Goal: Task Accomplishment & Management: Manage account settings

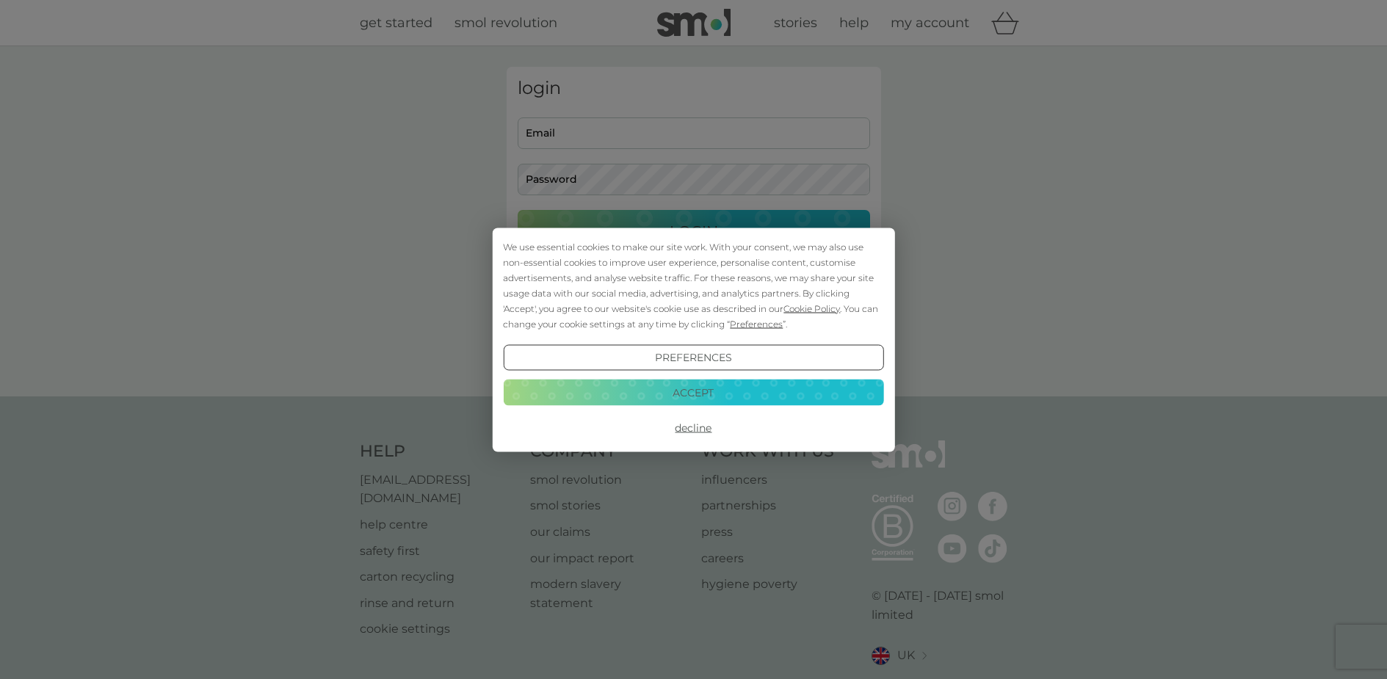
type input "vanessamartin@ymail.com"
click at [683, 426] on button "Decline" at bounding box center [693, 428] width 380 height 26
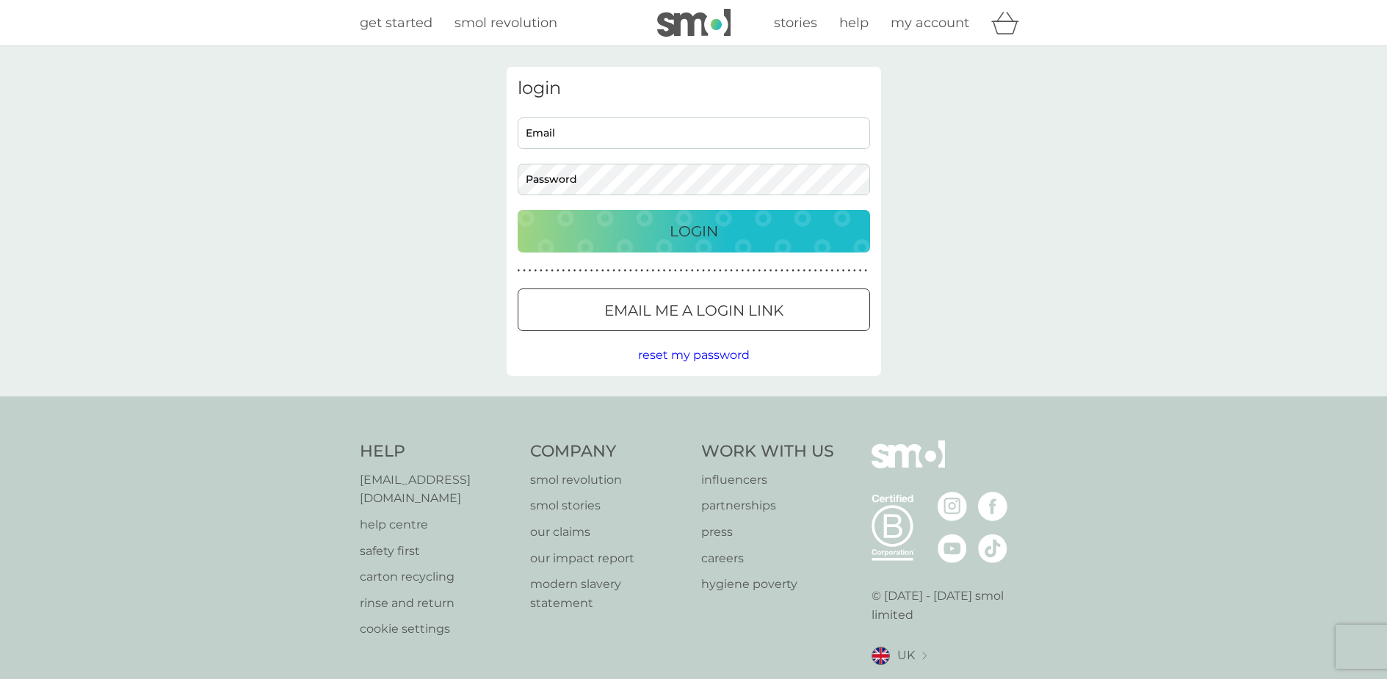
type input "[PERSON_NAME][EMAIL_ADDRESS][DOMAIN_NAME]"
click at [694, 235] on p "Login" at bounding box center [693, 230] width 48 height 23
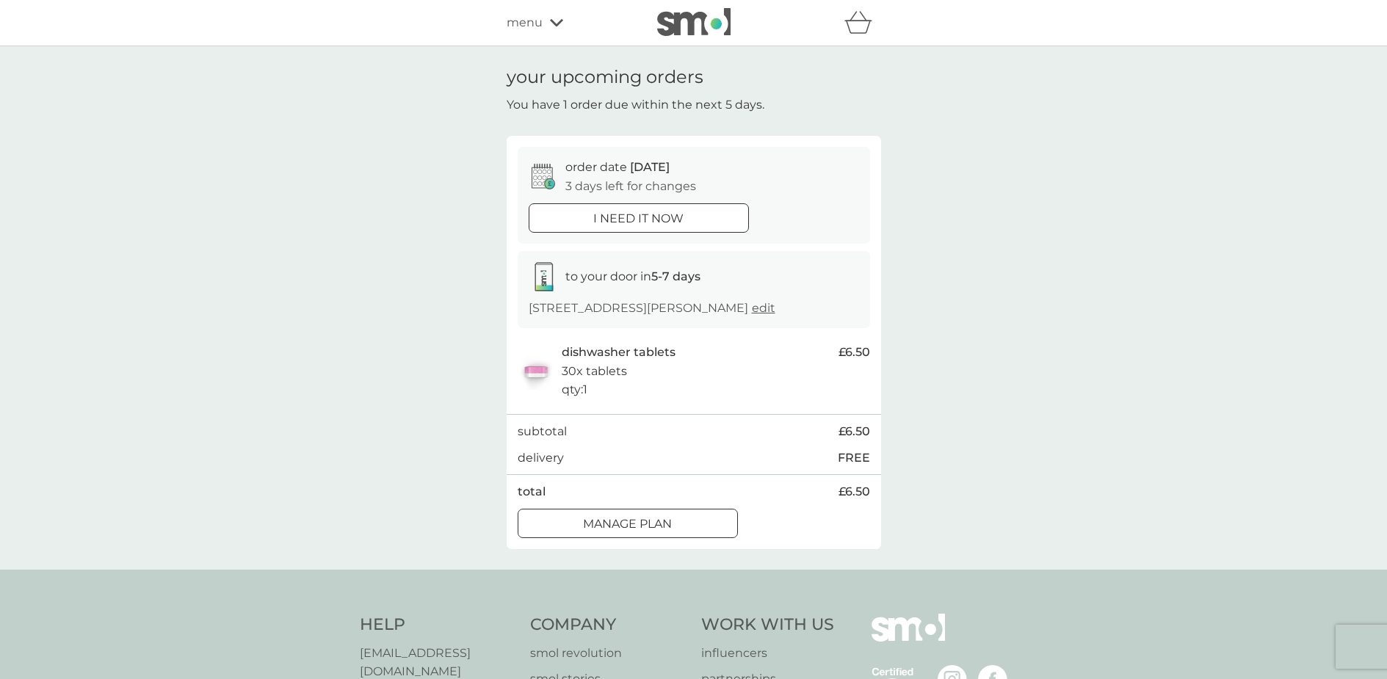
click at [636, 522] on div at bounding box center [627, 523] width 53 height 15
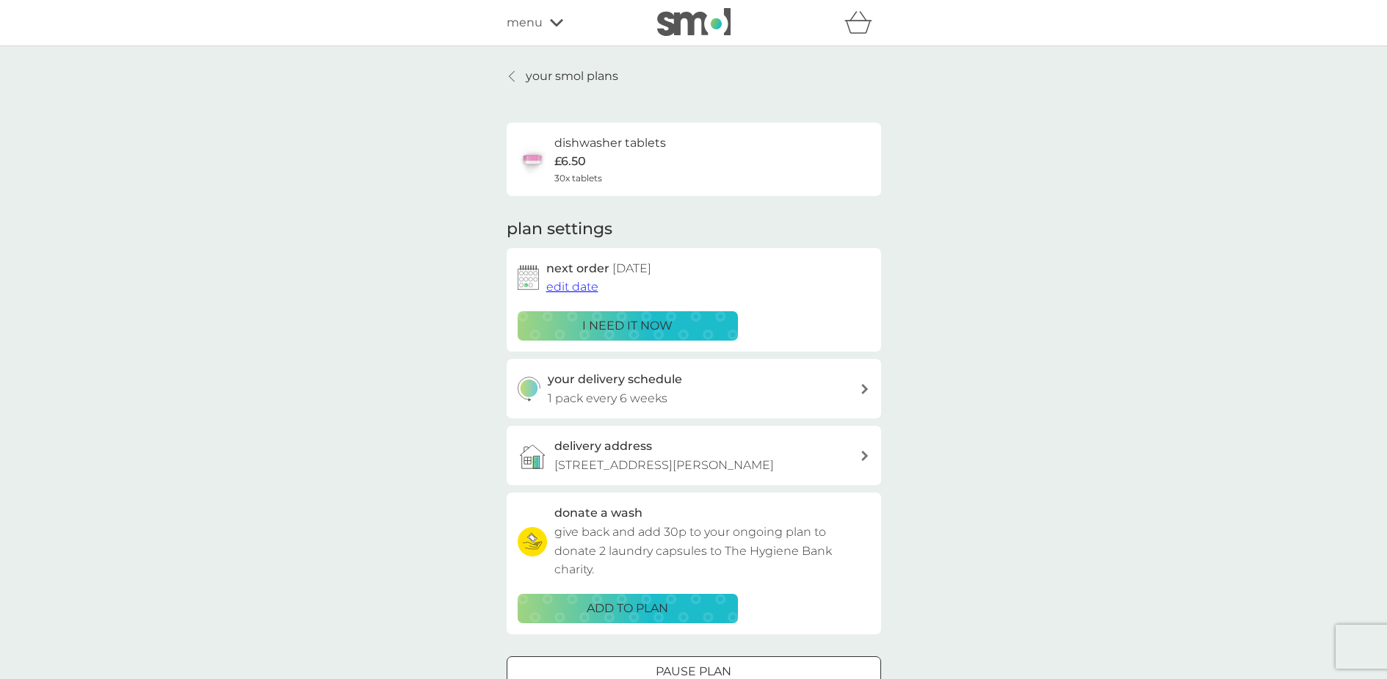
click at [575, 286] on span "edit date" at bounding box center [572, 287] width 52 height 14
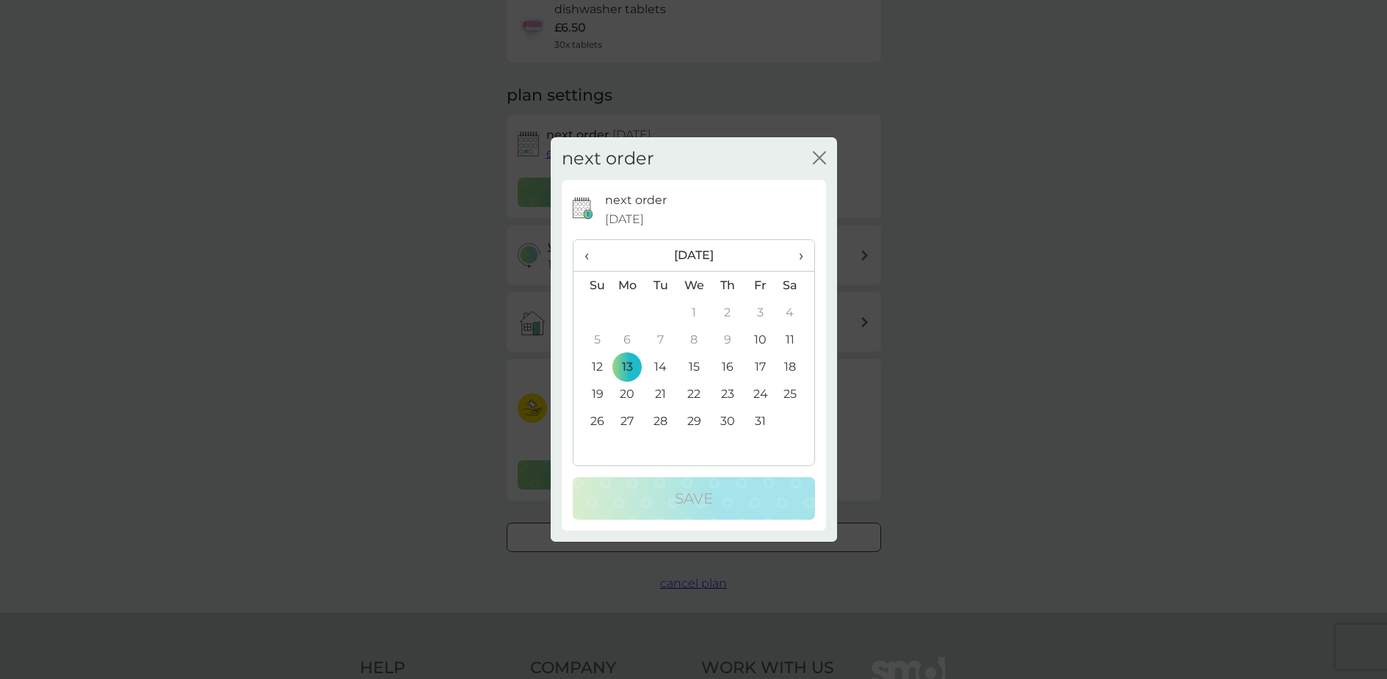
scroll to position [147, 0]
click at [803, 255] on th "›" at bounding box center [795, 256] width 37 height 32
click at [658, 393] on td "18" at bounding box center [660, 393] width 33 height 27
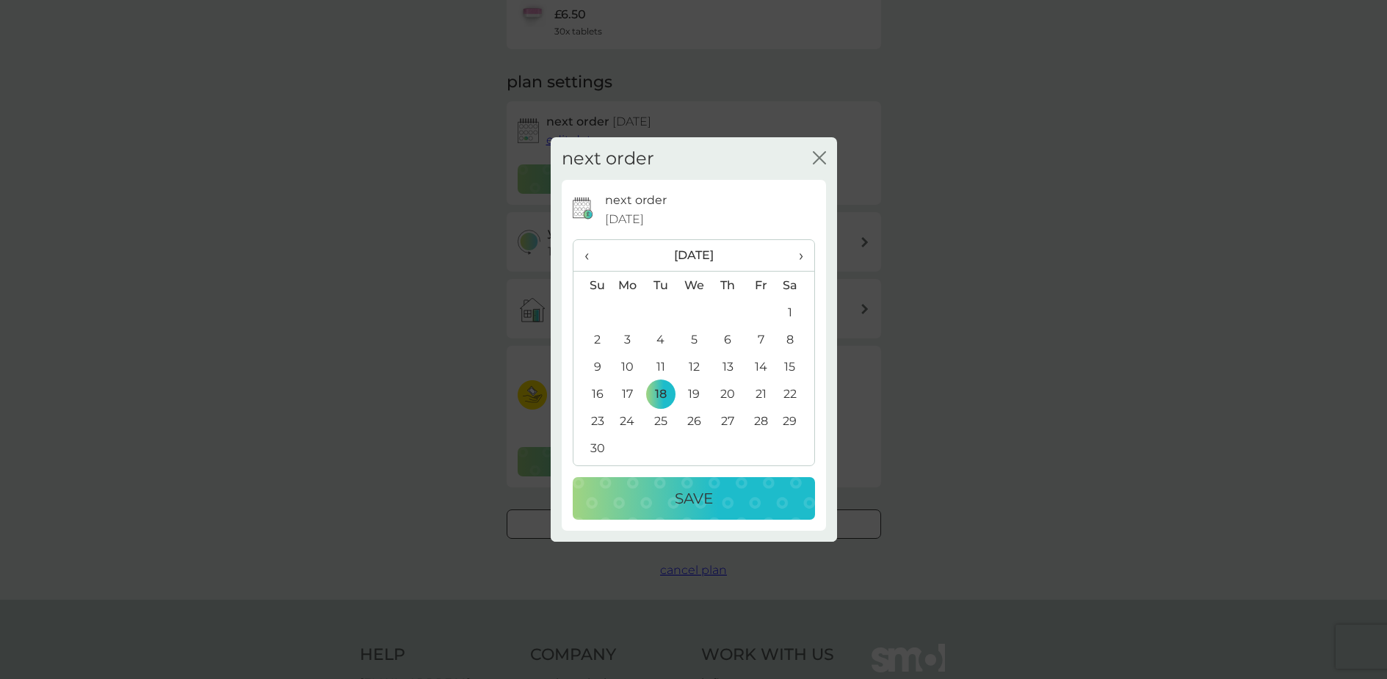
click at [675, 495] on p "Save" at bounding box center [694, 498] width 38 height 23
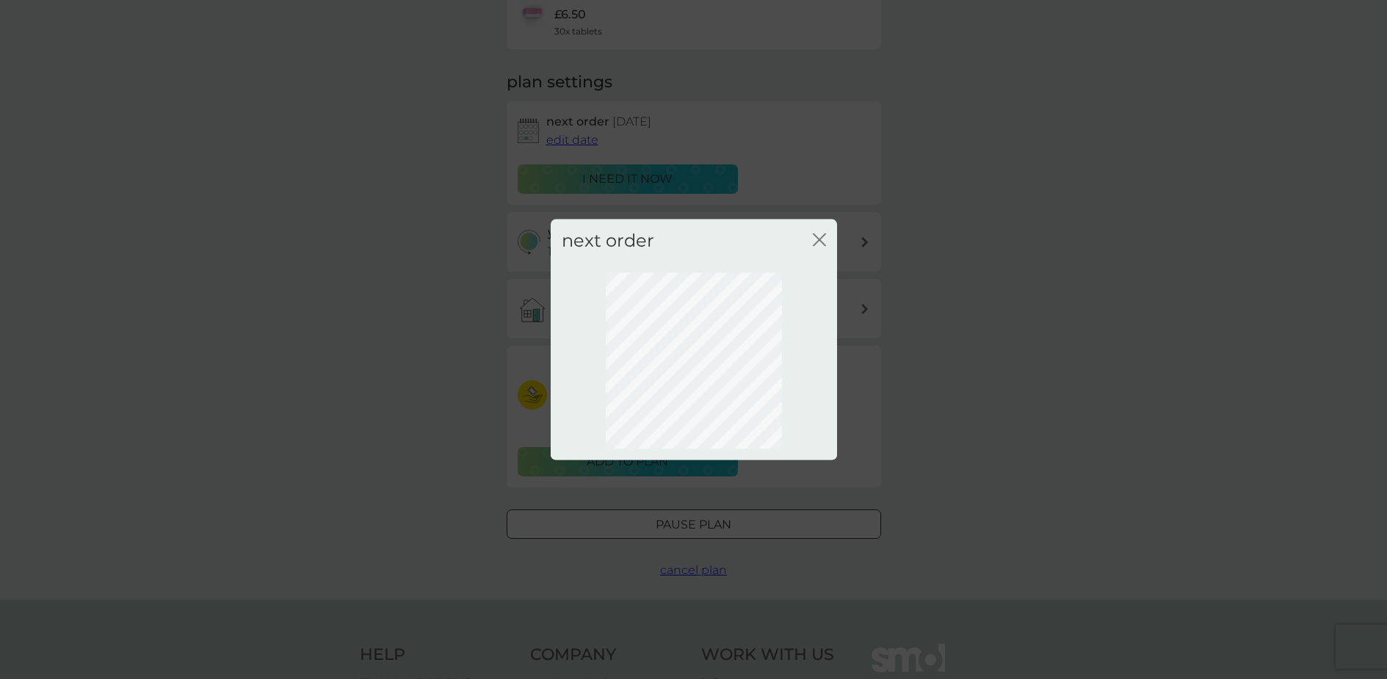
scroll to position [0, 0]
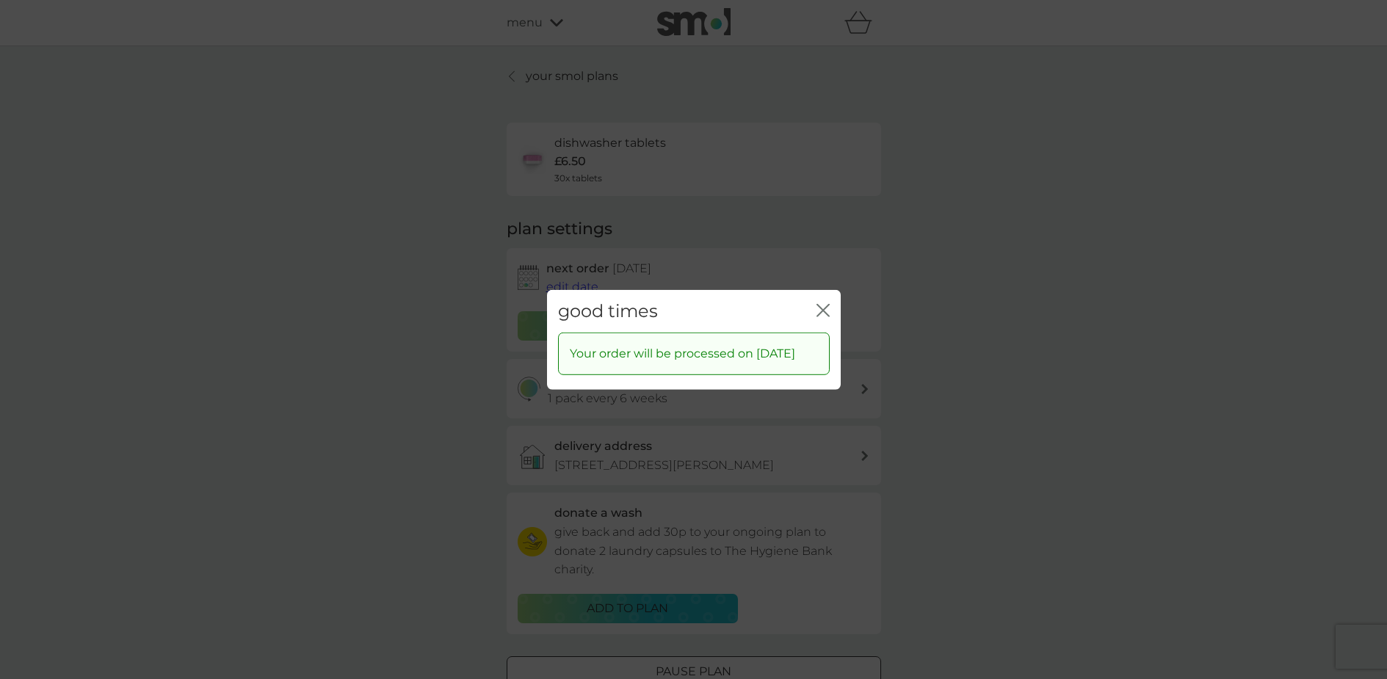
click at [820, 304] on icon "close" at bounding box center [820, 310] width 6 height 12
